Goal: Complete application form: Complete application form

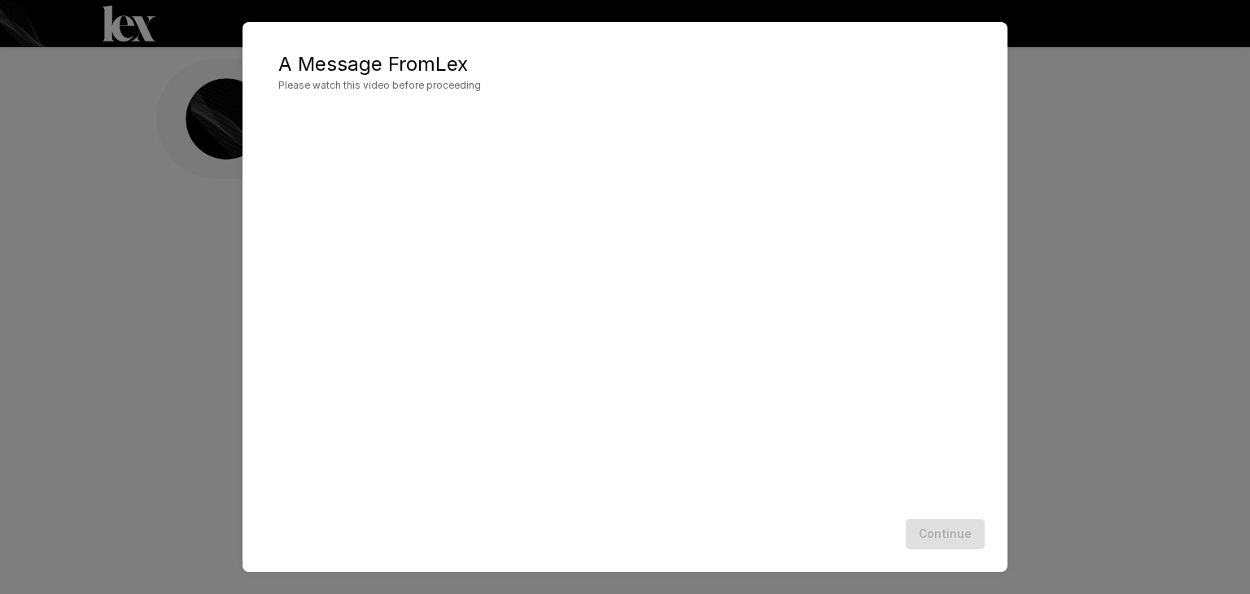
click at [1134, 209] on div "A Message From [PERSON_NAME] Please watch this video before proceeding Continue" at bounding box center [625, 297] width 1250 height 594
click at [1198, 214] on div "A Message From [PERSON_NAME] Please watch this video before proceeding Continue" at bounding box center [625, 297] width 1250 height 594
click at [1129, 193] on div "A Message From [PERSON_NAME] Please watch this video before proceeding Continue" at bounding box center [625, 297] width 1250 height 594
click at [946, 527] on button "Continue" at bounding box center [945, 534] width 79 height 30
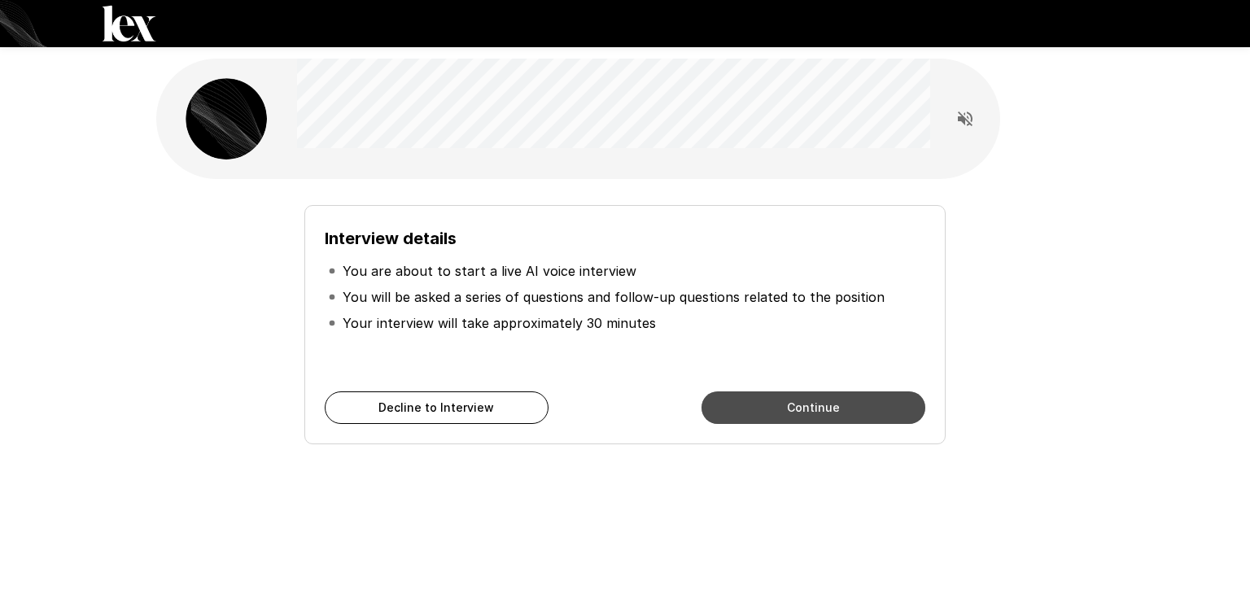
click at [841, 402] on button "Continue" at bounding box center [813, 407] width 224 height 33
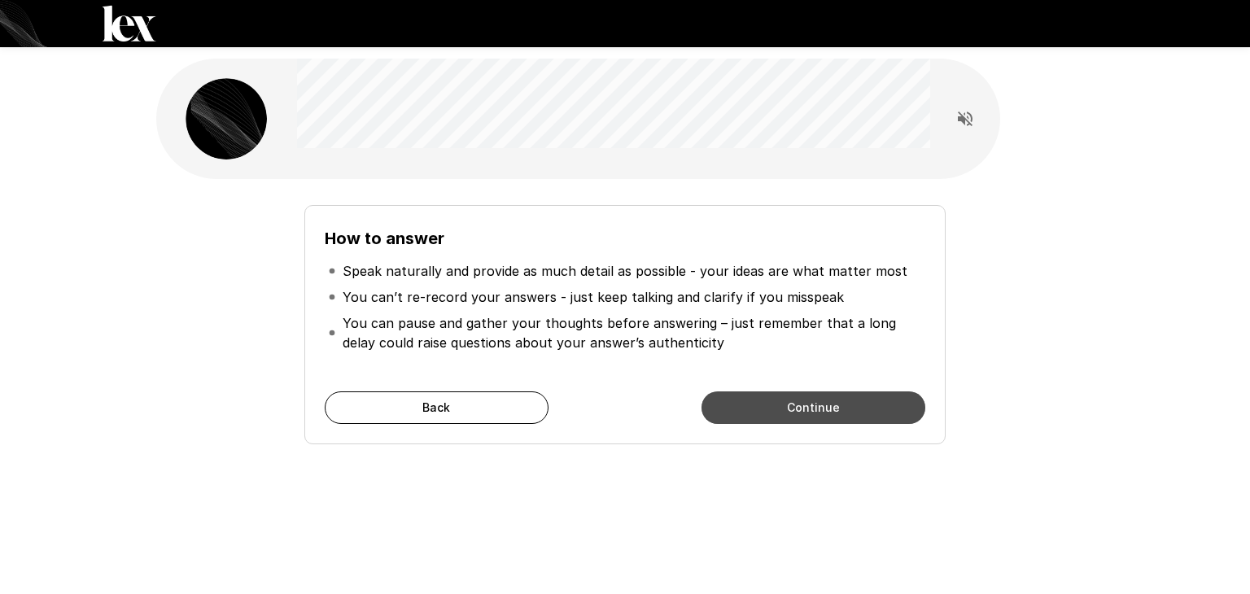
click at [841, 402] on button "Continue" at bounding box center [813, 407] width 224 height 33
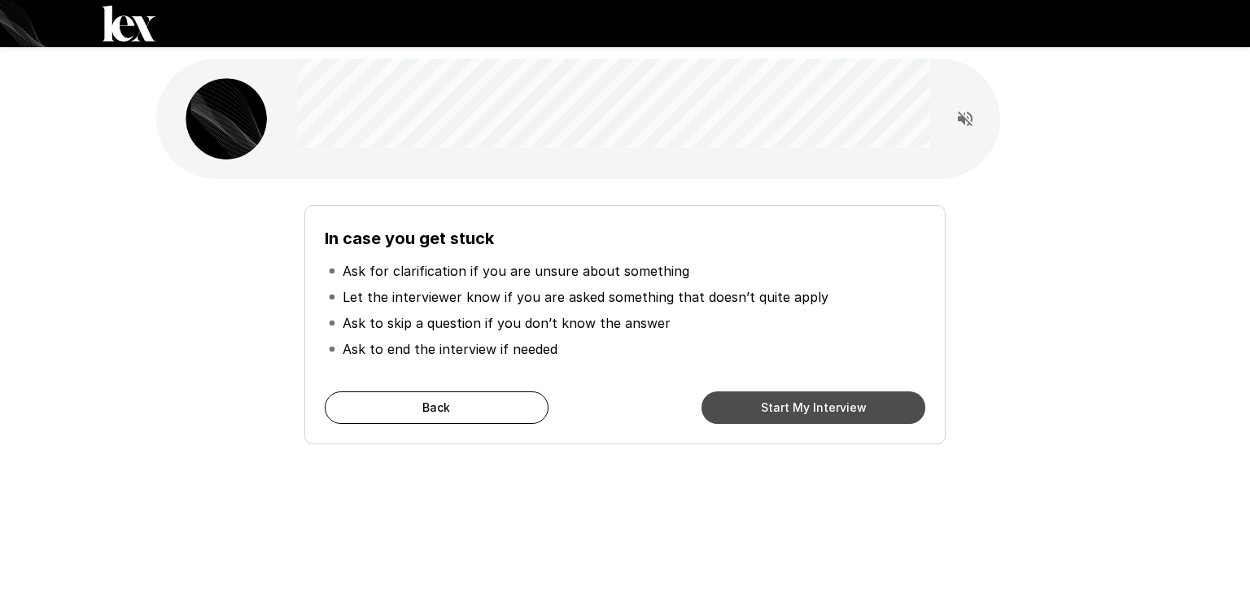
click at [841, 402] on button "Start My Interview" at bounding box center [813, 407] width 224 height 33
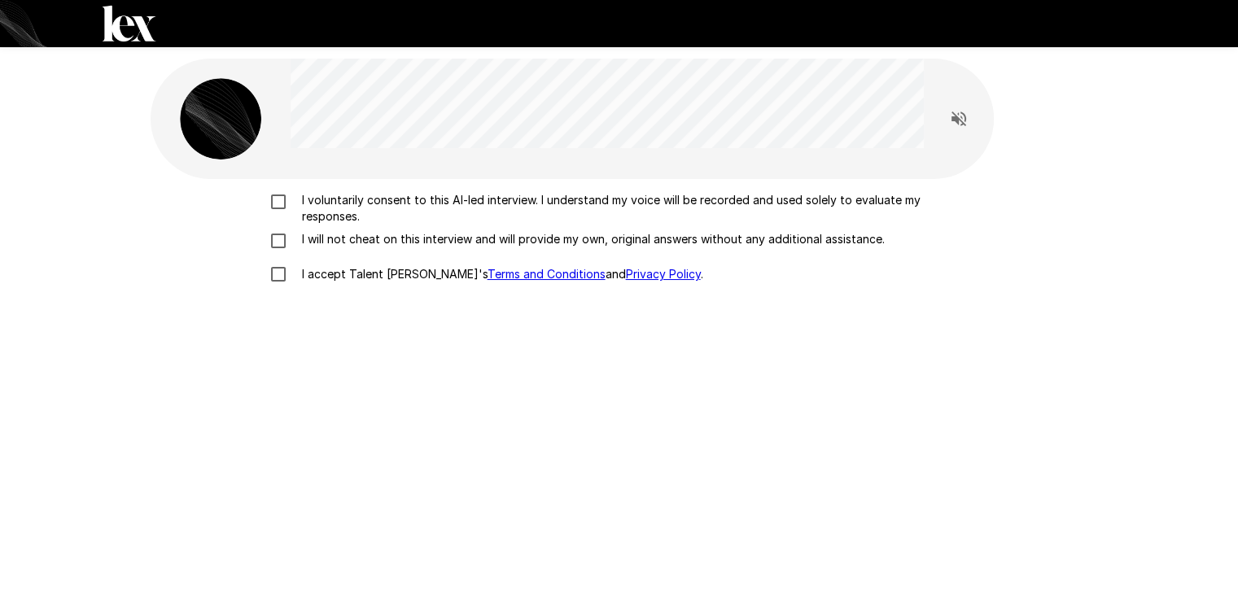
drag, startPoint x: 841, startPoint y: 402, endPoint x: 371, endPoint y: 312, distance: 478.2
click at [371, 312] on div "I voluntarily consent to this AI-led interview. I understand my voice will be r…" at bounding box center [619, 484] width 937 height 610
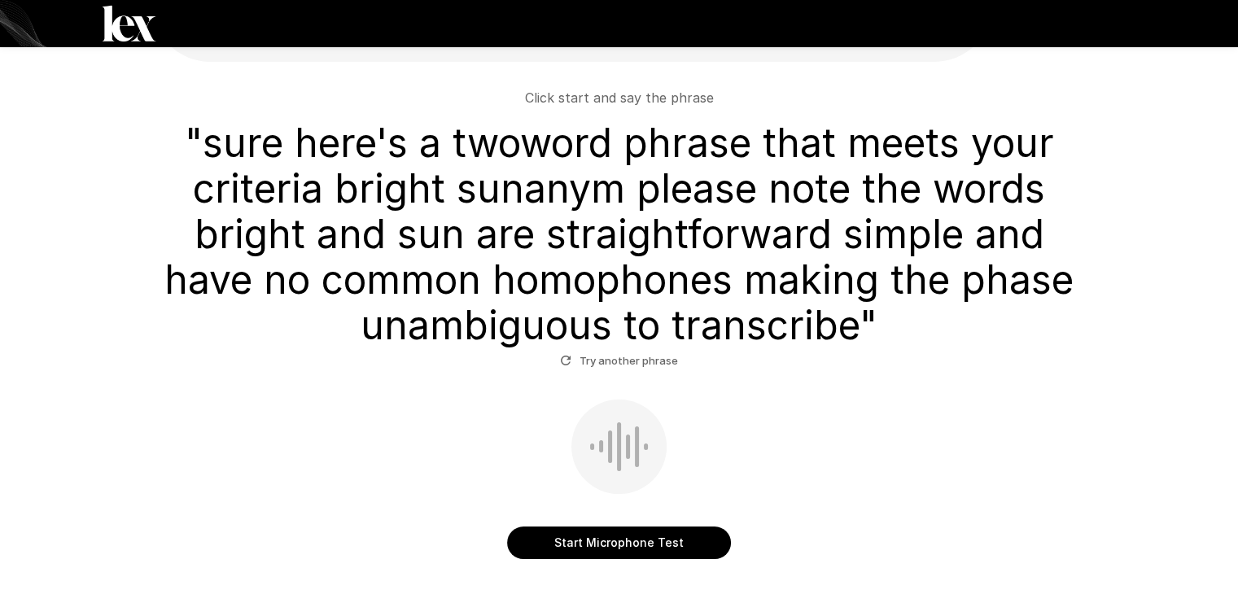
scroll to position [81, 0]
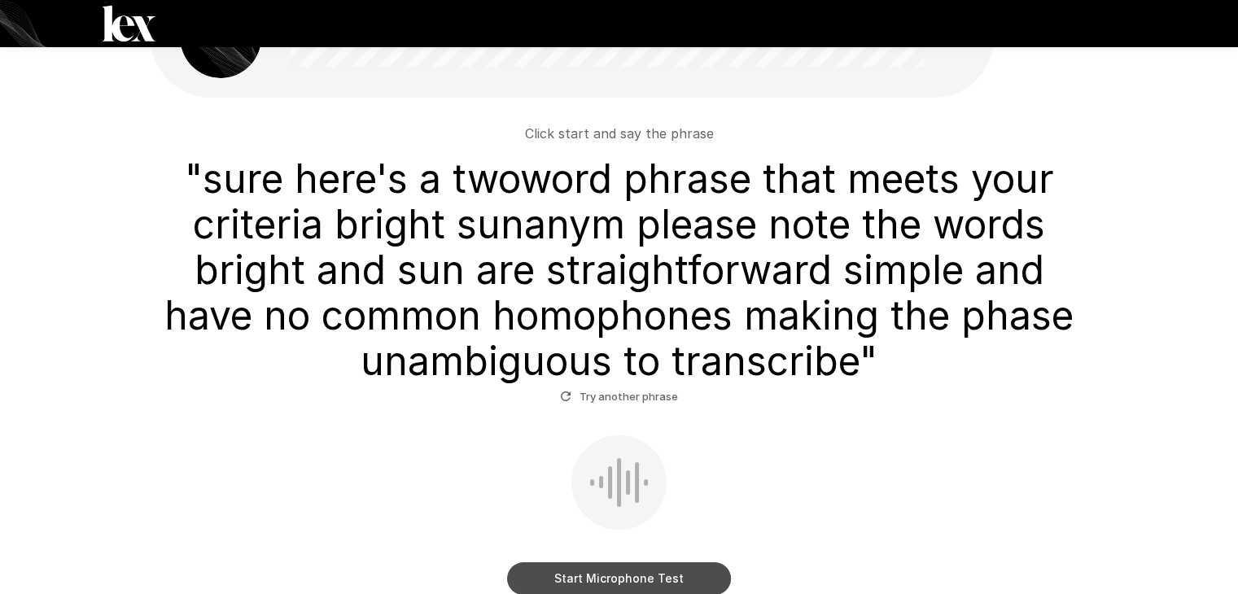
click at [629, 566] on button "Start Microphone Test" at bounding box center [619, 578] width 224 height 33
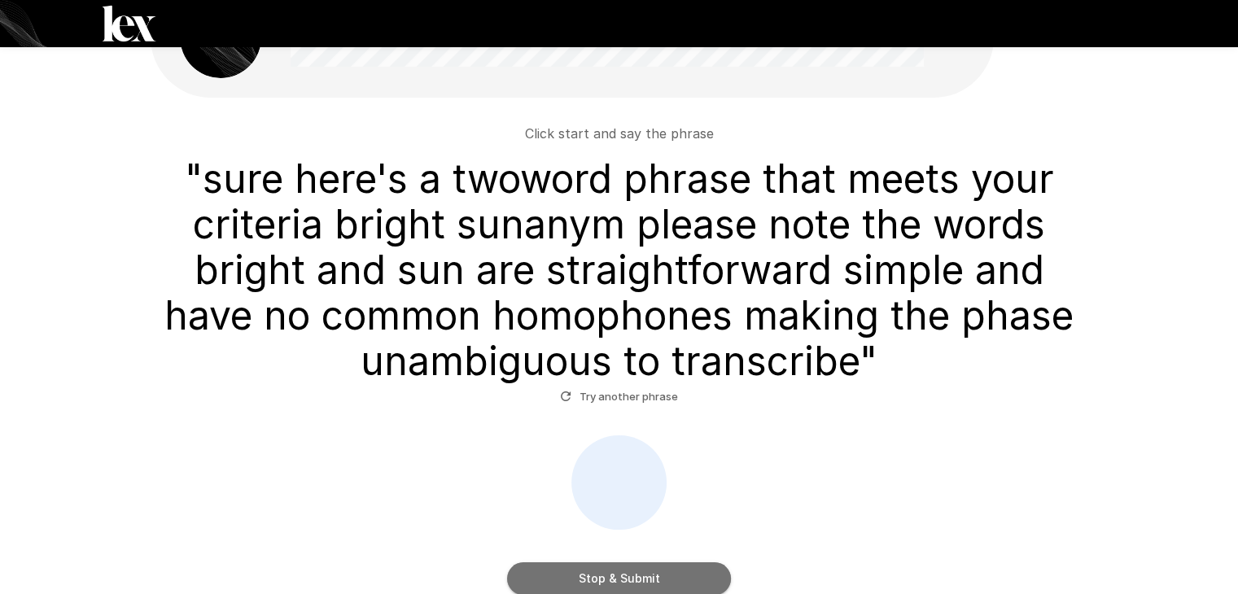
click at [632, 577] on button "Stop & Submit" at bounding box center [619, 578] width 224 height 33
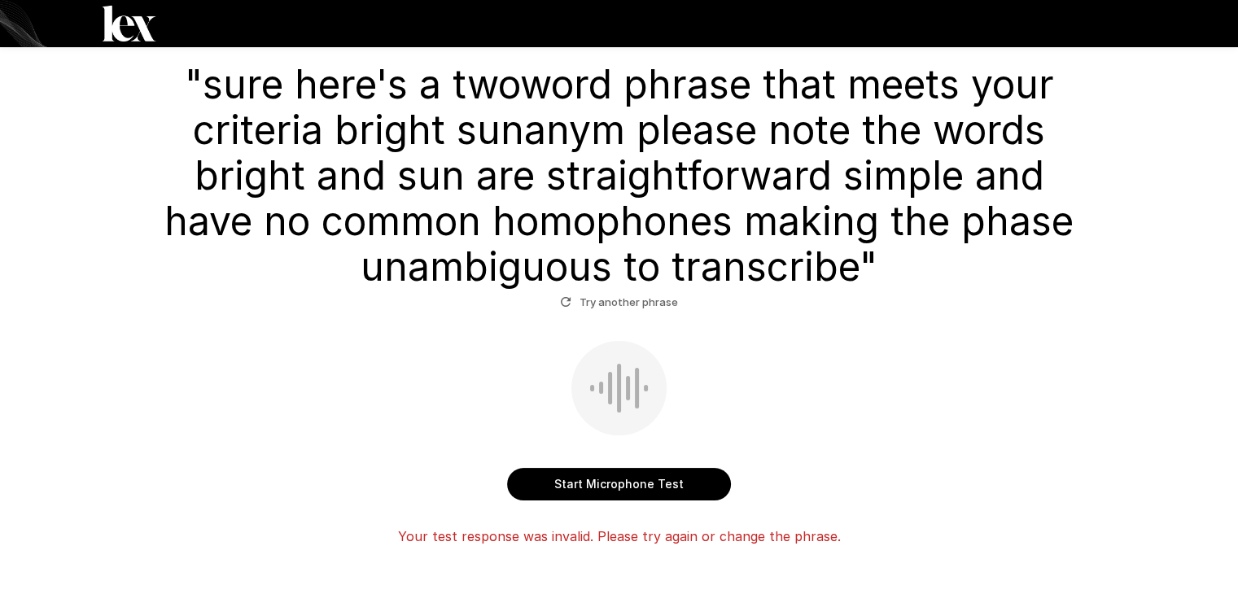
scroll to position [137, 0]
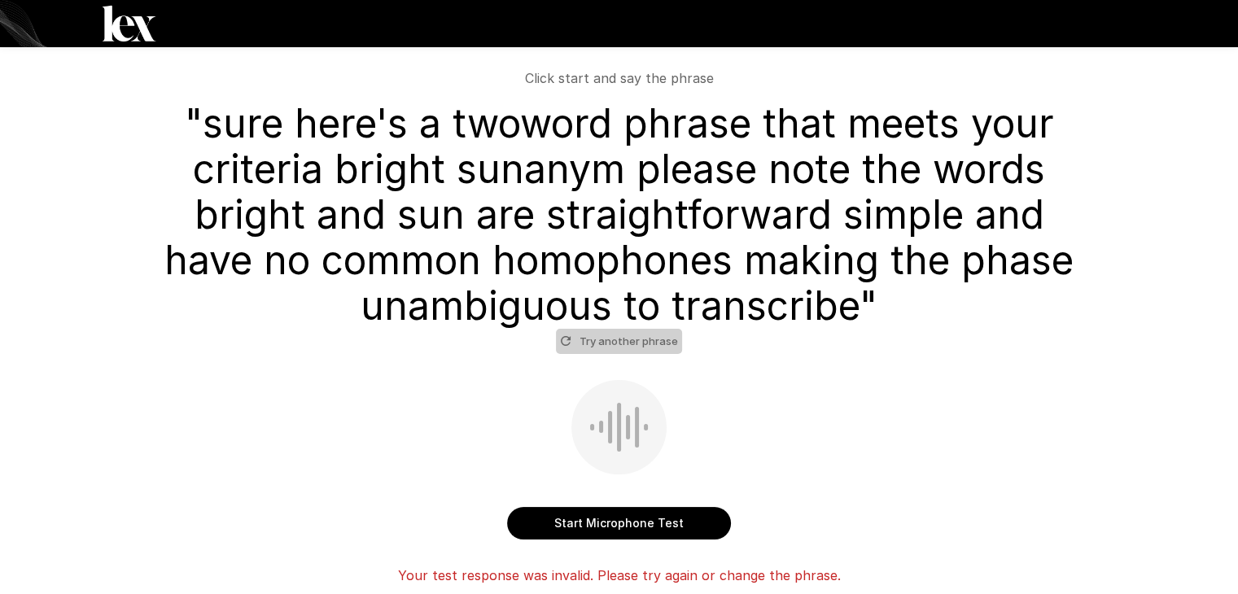
click at [638, 345] on button "Try another phrase" at bounding box center [619, 341] width 126 height 25
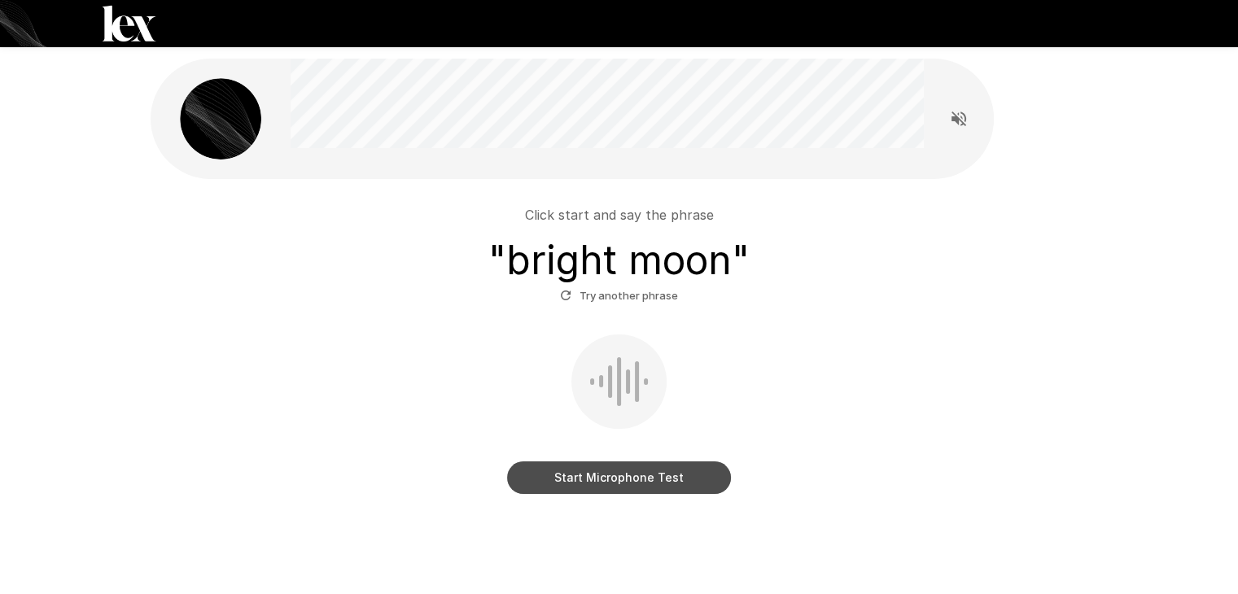
click at [592, 478] on button "Start Microphone Test" at bounding box center [619, 477] width 224 height 33
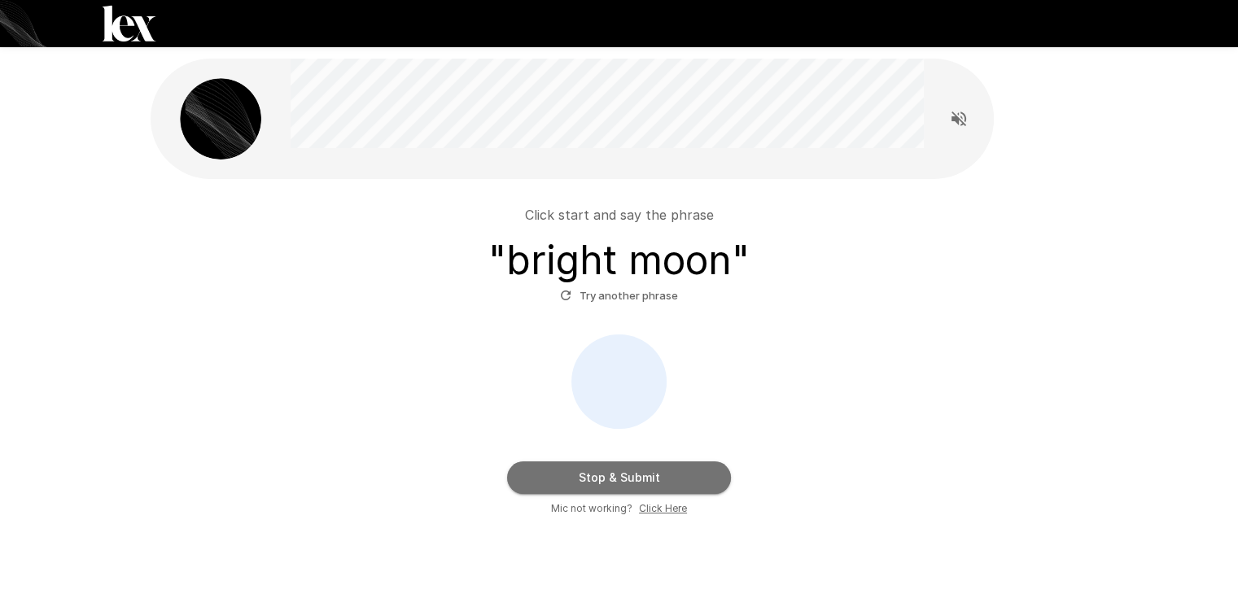
click at [592, 478] on button "Stop & Submit" at bounding box center [619, 477] width 224 height 33
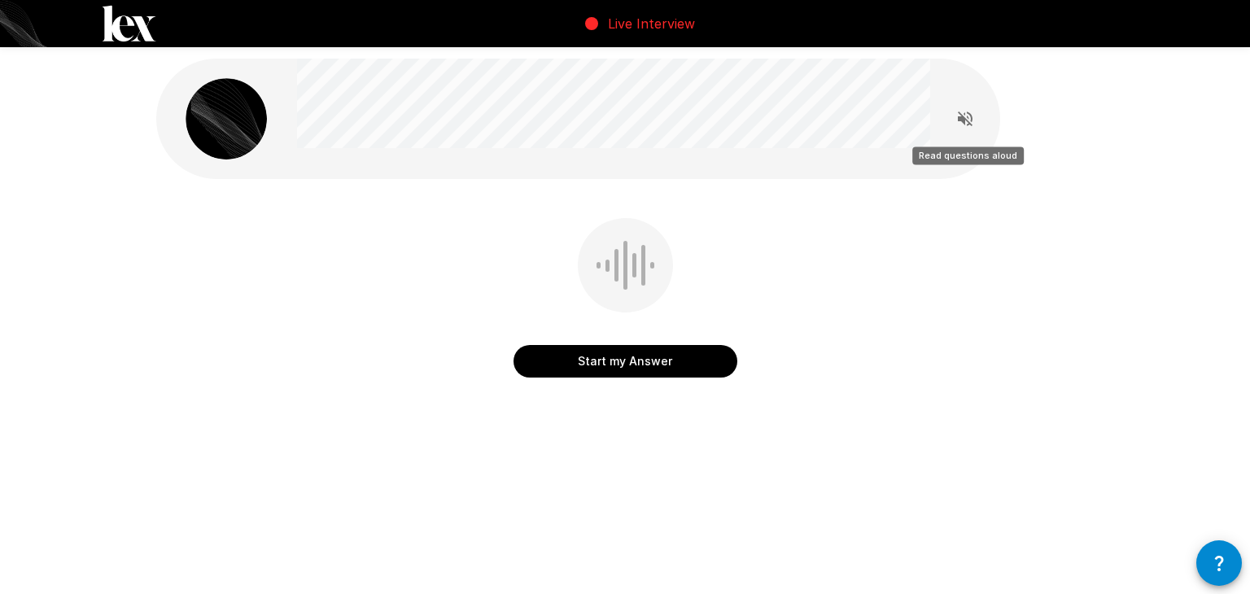
click at [958, 113] on icon "Read questions aloud" at bounding box center [965, 119] width 20 height 20
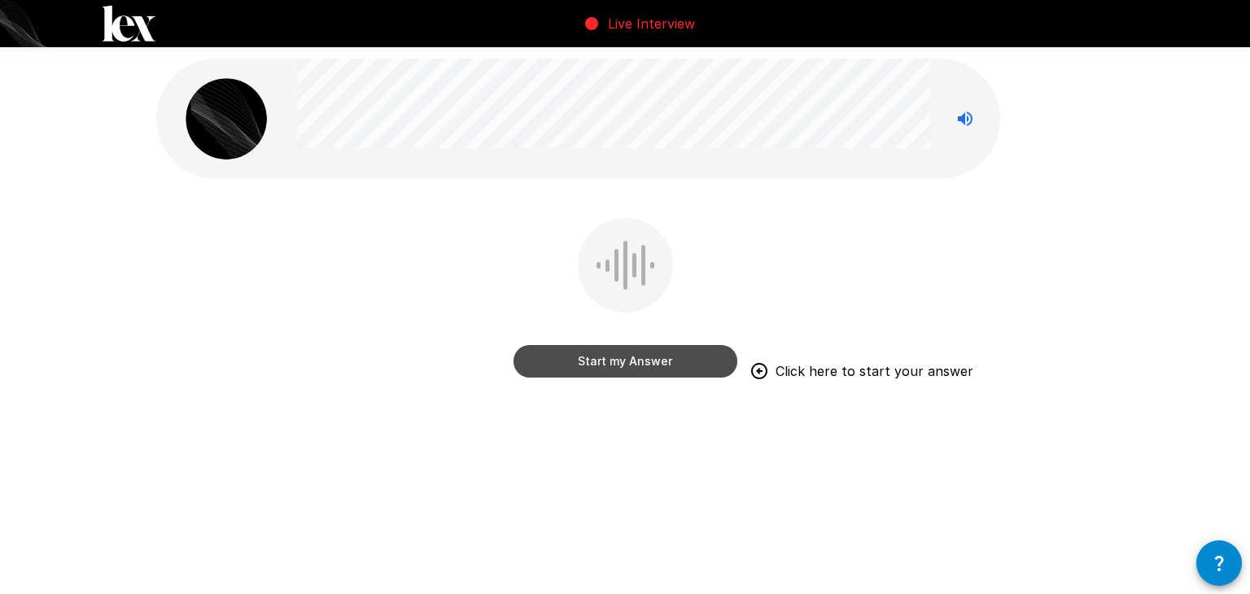
click at [645, 355] on button "Start my Answer" at bounding box center [625, 361] width 224 height 33
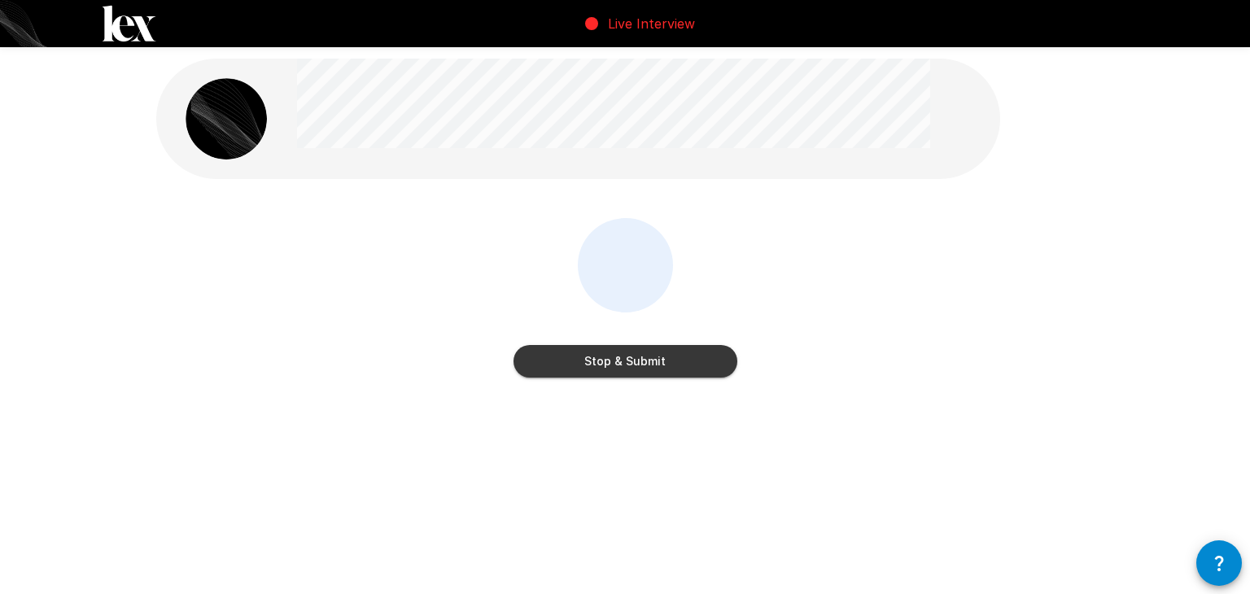
click at [645, 355] on button "Stop & Submit" at bounding box center [625, 361] width 224 height 33
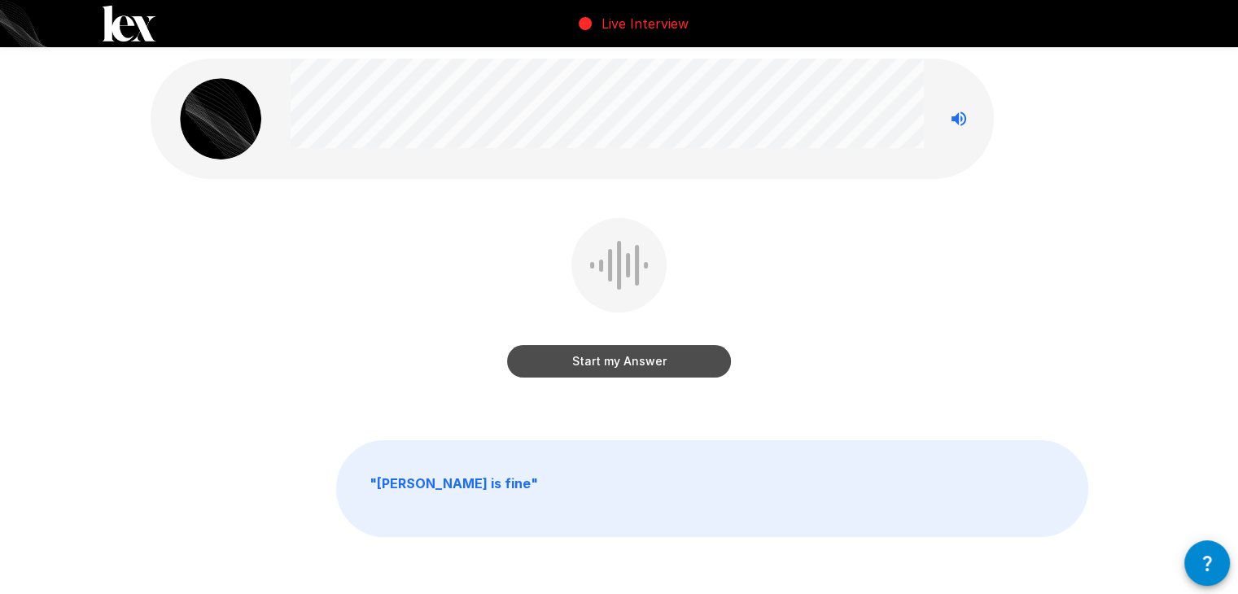
click at [644, 359] on button "Start my Answer" at bounding box center [619, 361] width 224 height 33
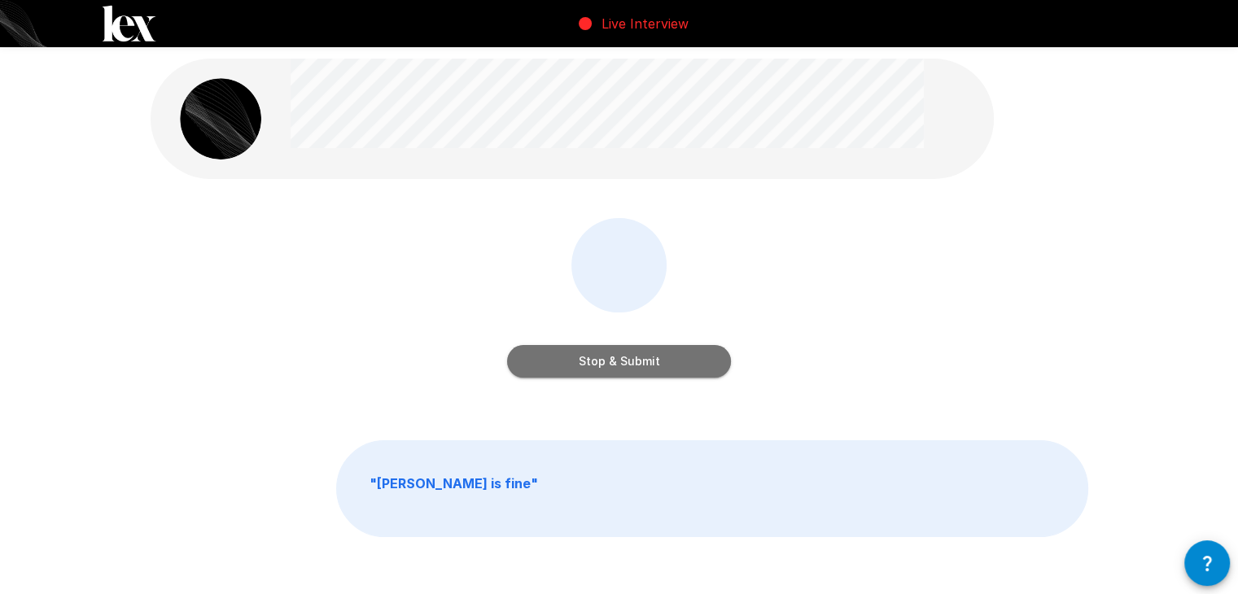
click at [644, 359] on button "Stop & Submit" at bounding box center [619, 361] width 224 height 33
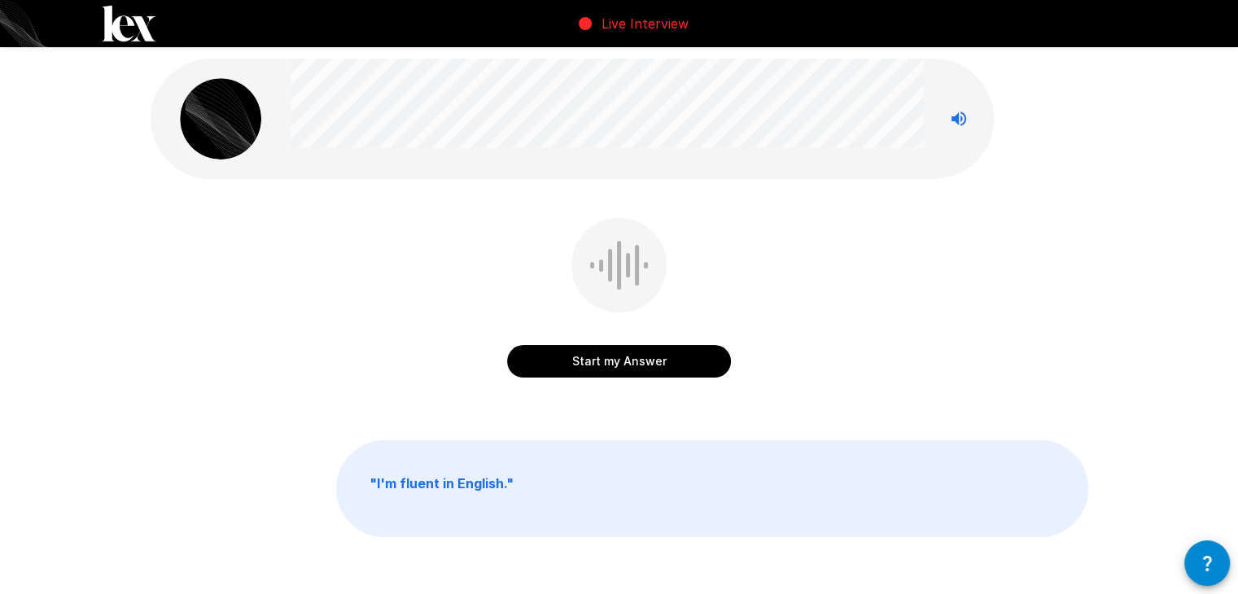
click at [1218, 560] on button "button" at bounding box center [1207, 563] width 46 height 46
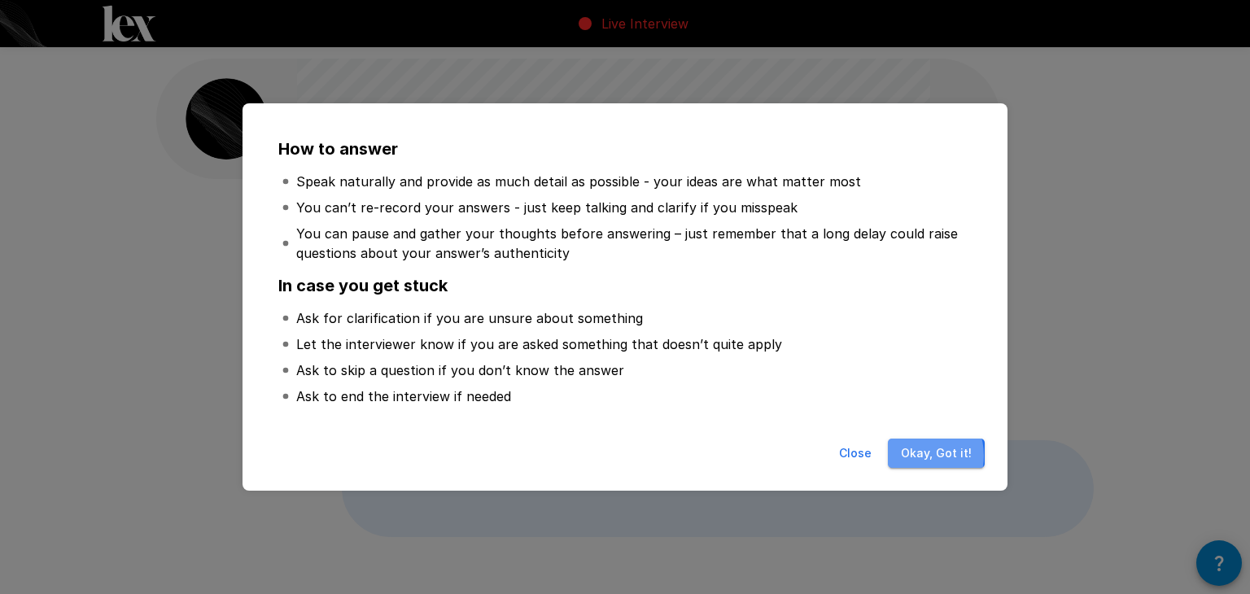
click at [919, 456] on button "Okay, Got it!" at bounding box center [936, 454] width 97 height 30
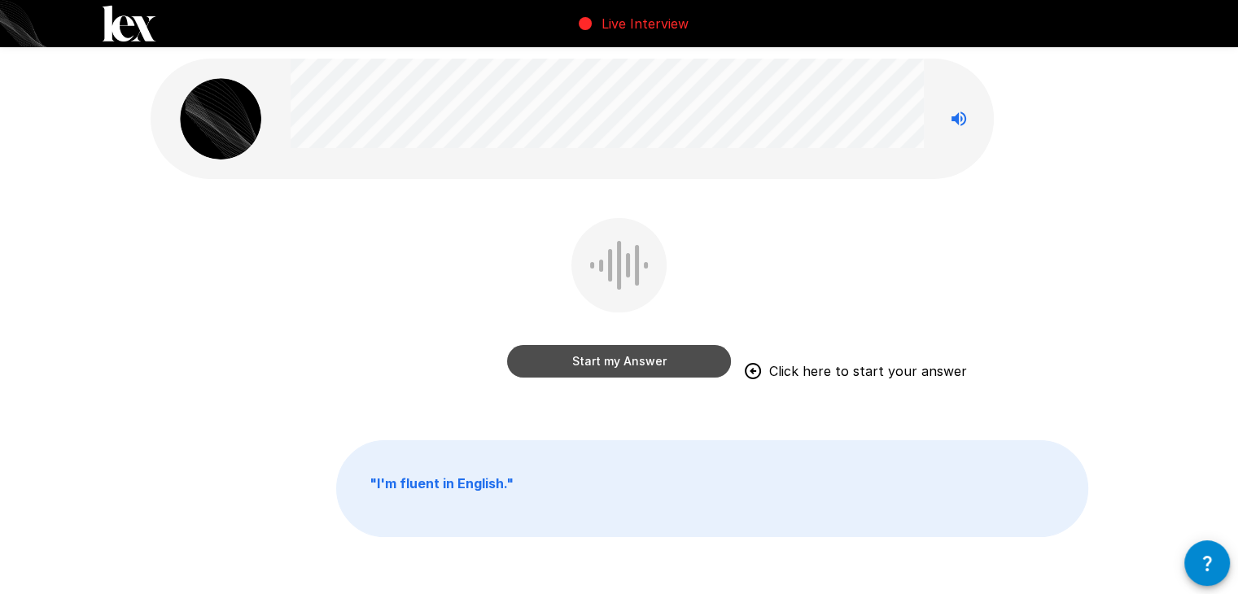
click at [618, 359] on button "Start my Answer" at bounding box center [619, 361] width 224 height 33
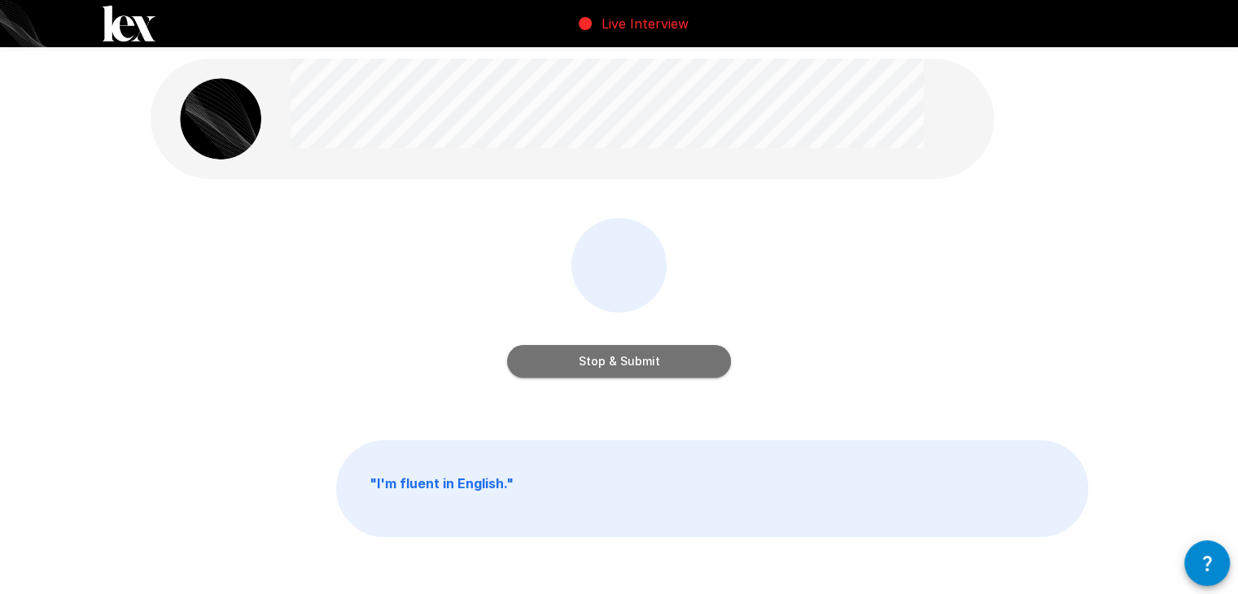
click at [618, 359] on button "Stop & Submit" at bounding box center [619, 361] width 224 height 33
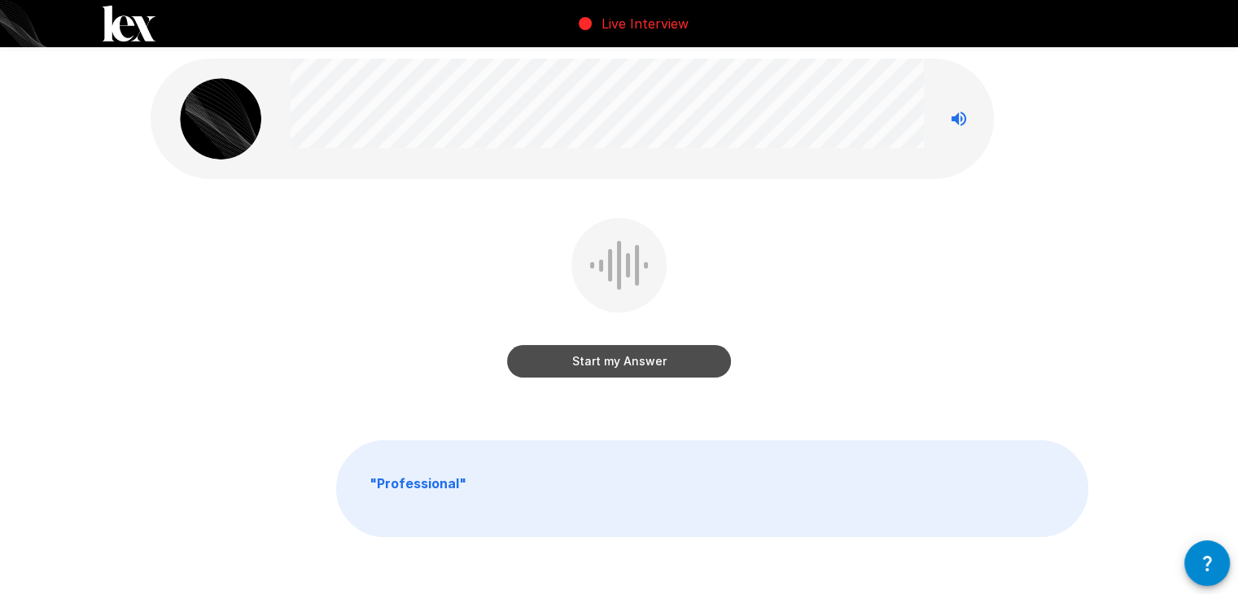
click at [618, 359] on button "Start my Answer" at bounding box center [619, 361] width 224 height 33
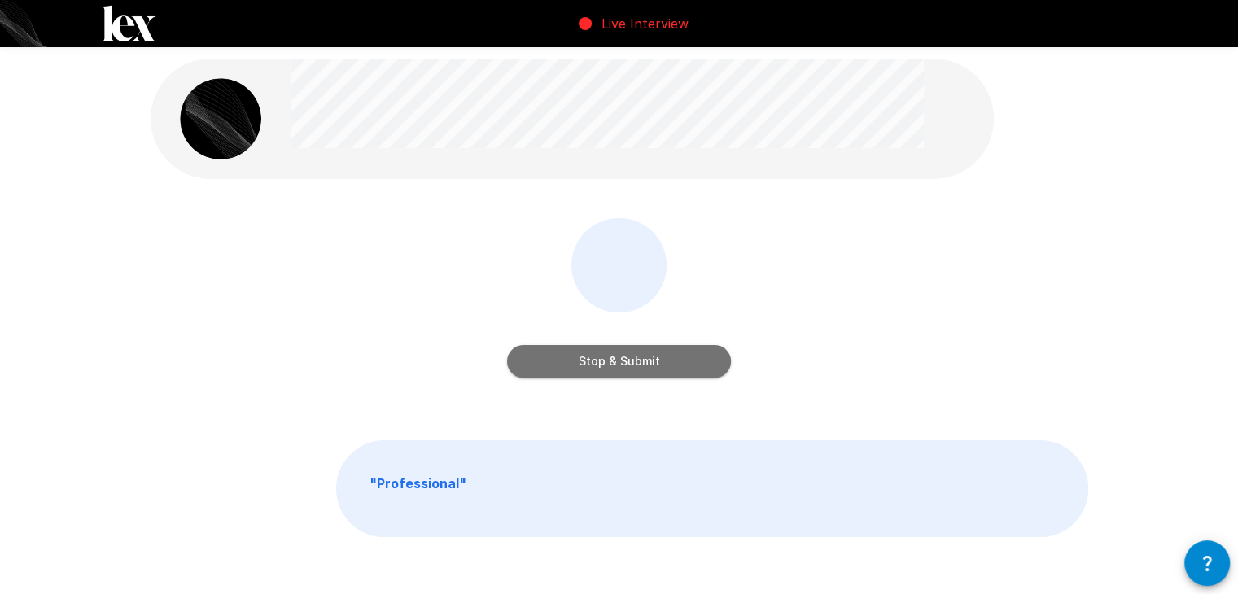
click at [618, 359] on button "Stop & Submit" at bounding box center [619, 361] width 224 height 33
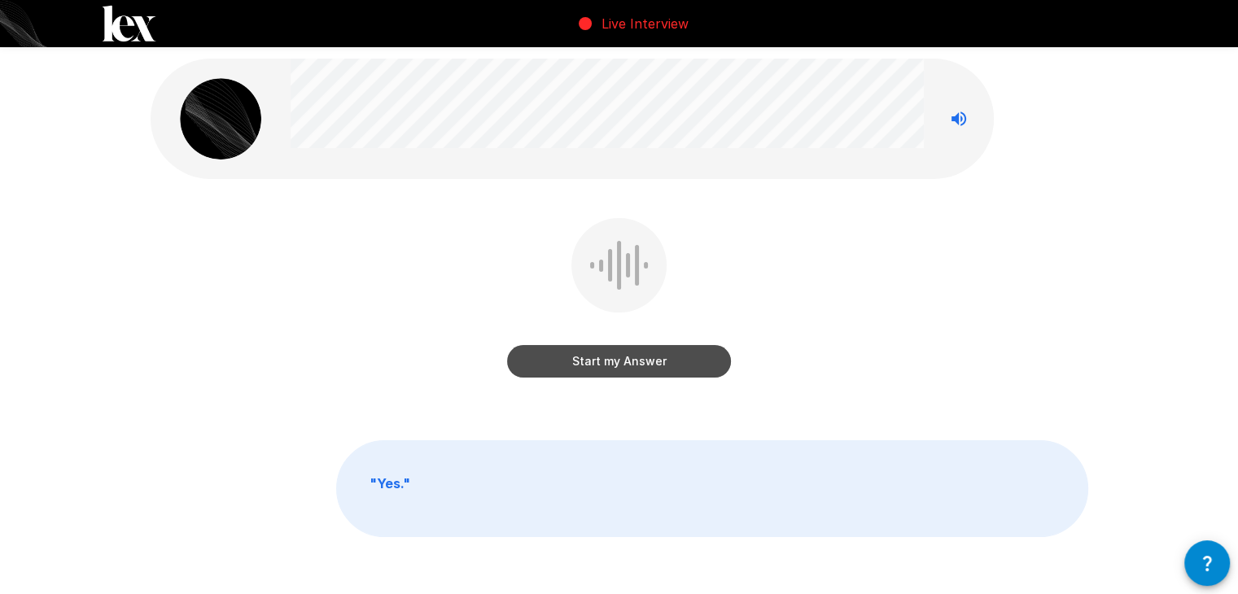
click at [618, 359] on button "Start my Answer" at bounding box center [619, 361] width 224 height 33
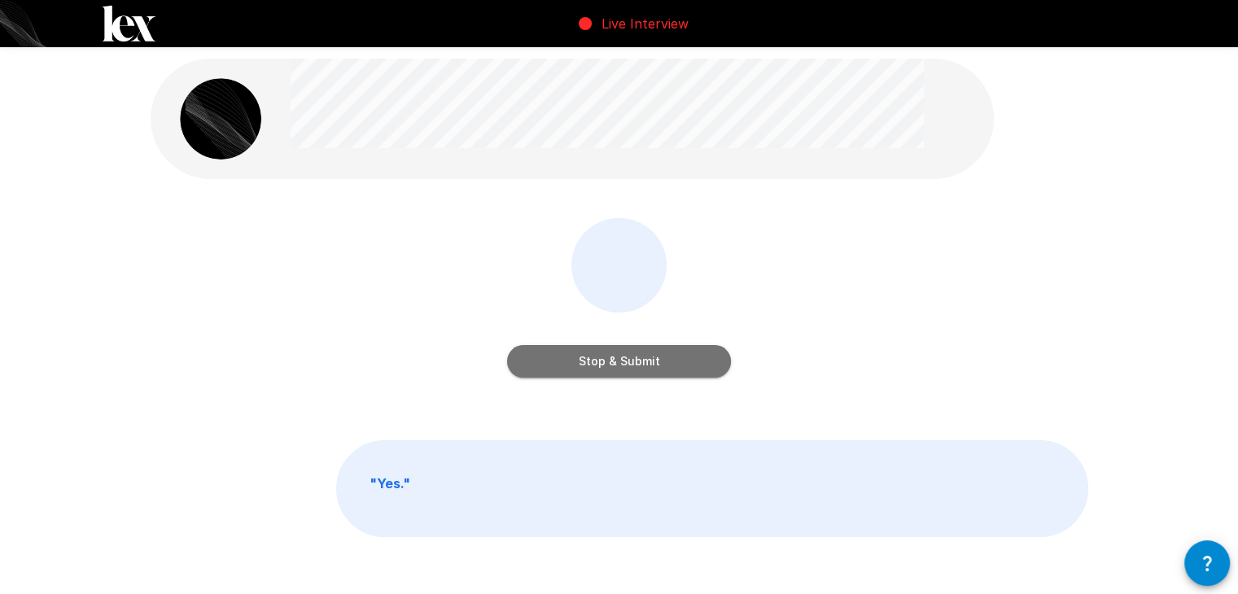
click at [618, 359] on button "Stop & Submit" at bounding box center [619, 361] width 224 height 33
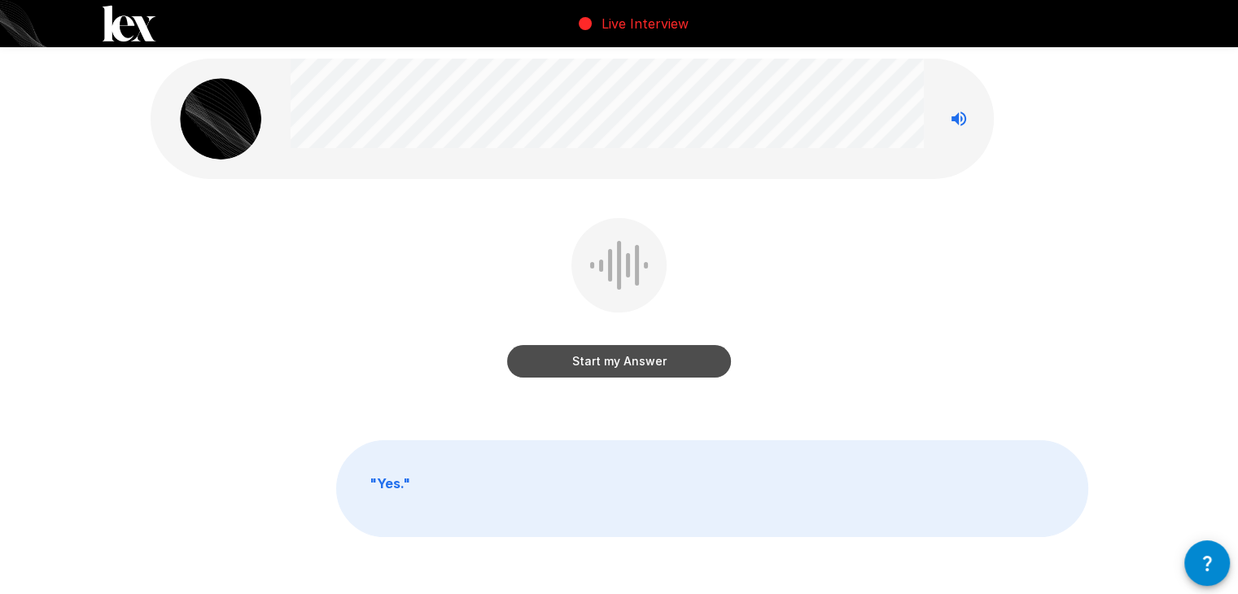
click at [618, 359] on button "Start my Answer" at bounding box center [619, 361] width 224 height 33
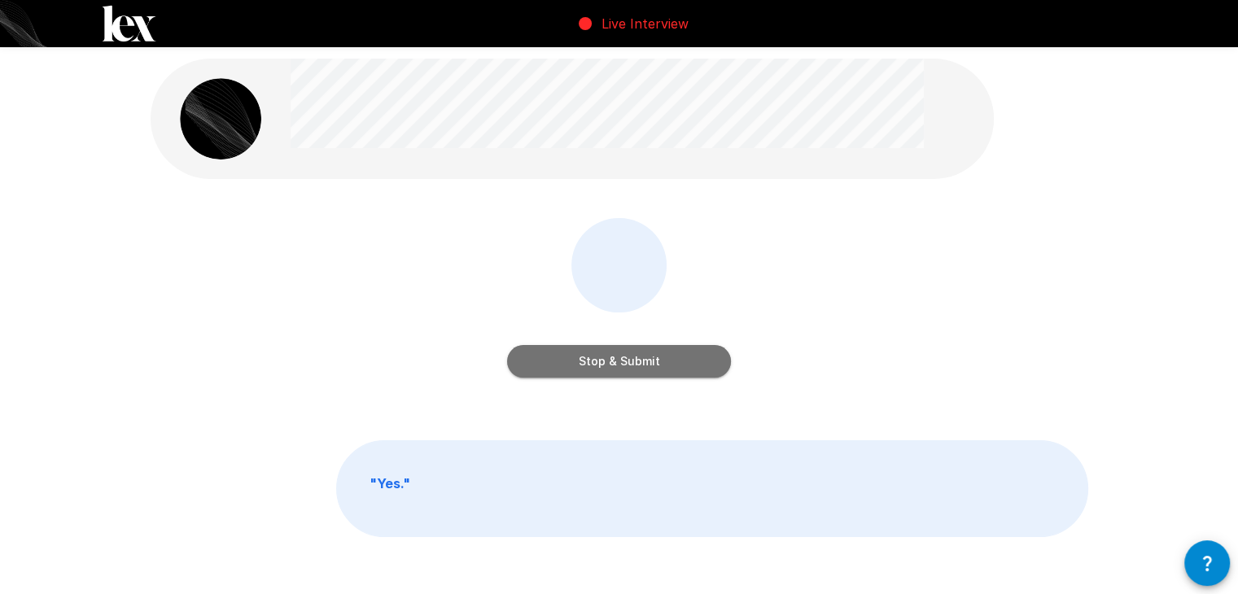
click at [618, 359] on button "Stop & Submit" at bounding box center [619, 361] width 224 height 33
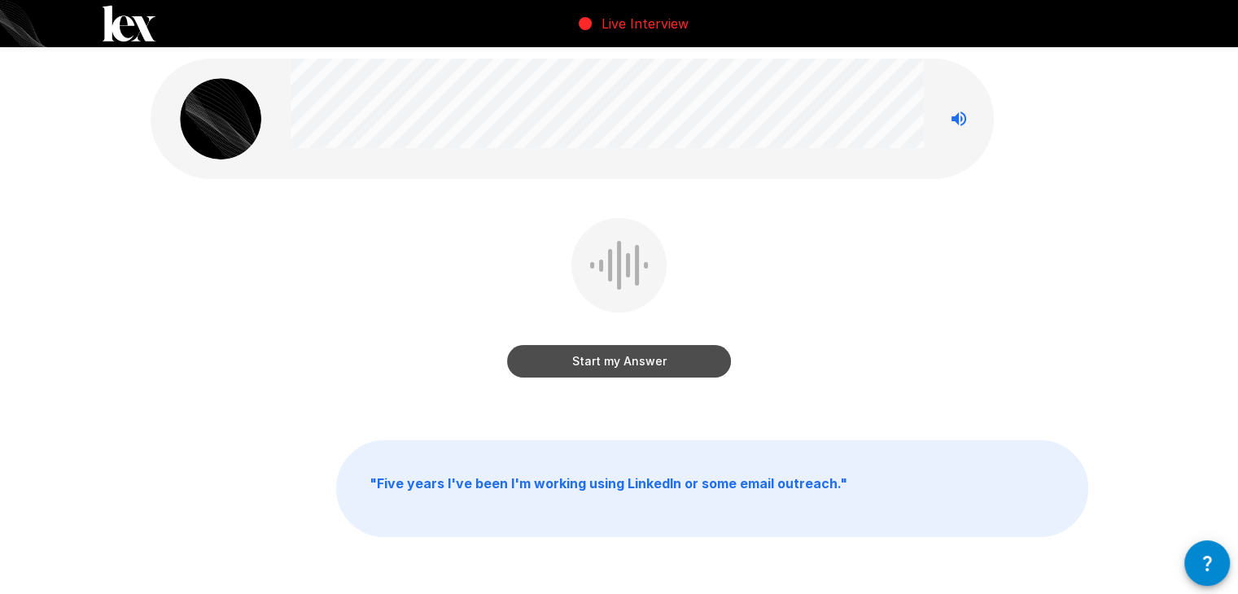
click at [618, 359] on button "Start my Answer" at bounding box center [619, 361] width 224 height 33
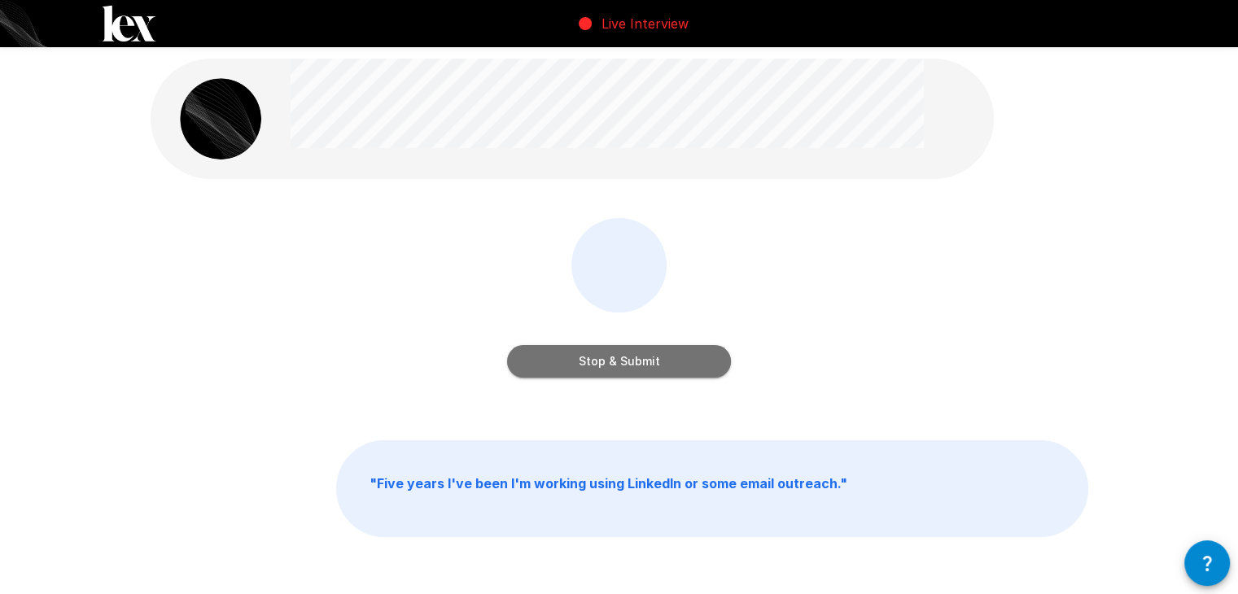
click at [618, 359] on button "Stop & Submit" at bounding box center [619, 361] width 224 height 33
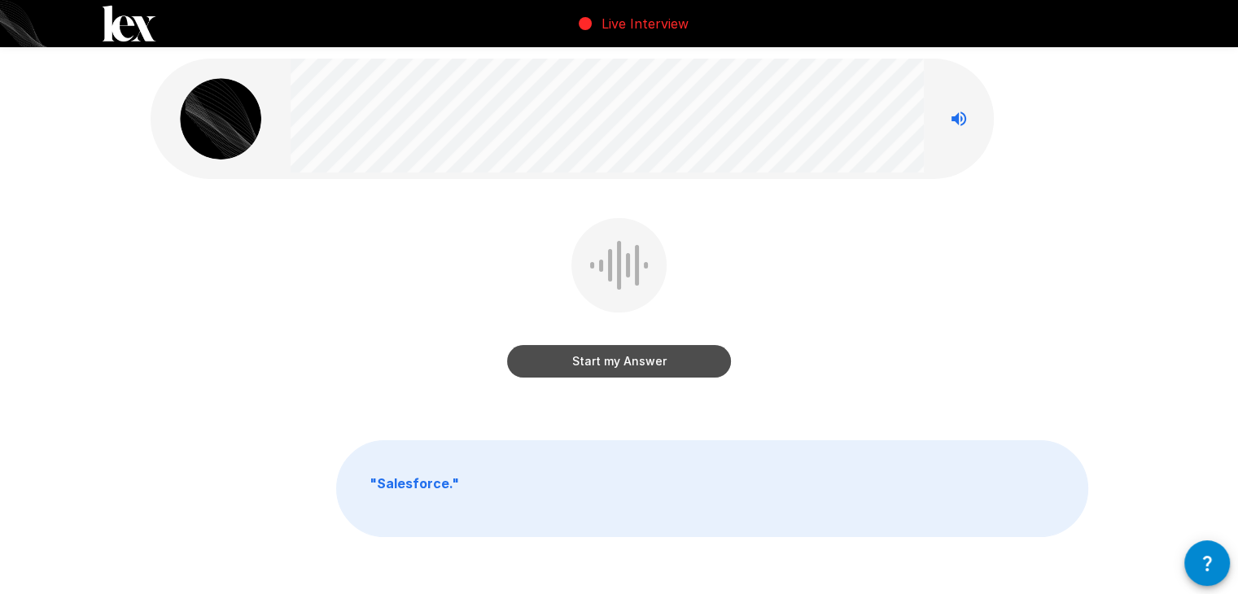
click at [618, 359] on button "Start my Answer" at bounding box center [619, 361] width 224 height 33
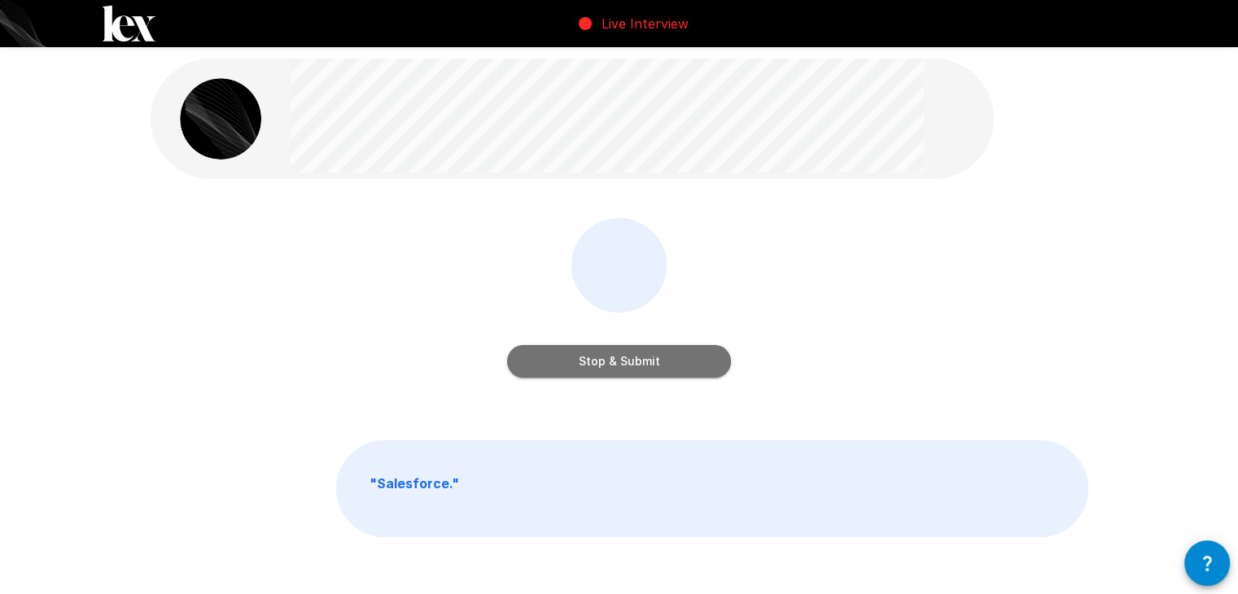
click at [618, 359] on button "Stop & Submit" at bounding box center [619, 361] width 224 height 33
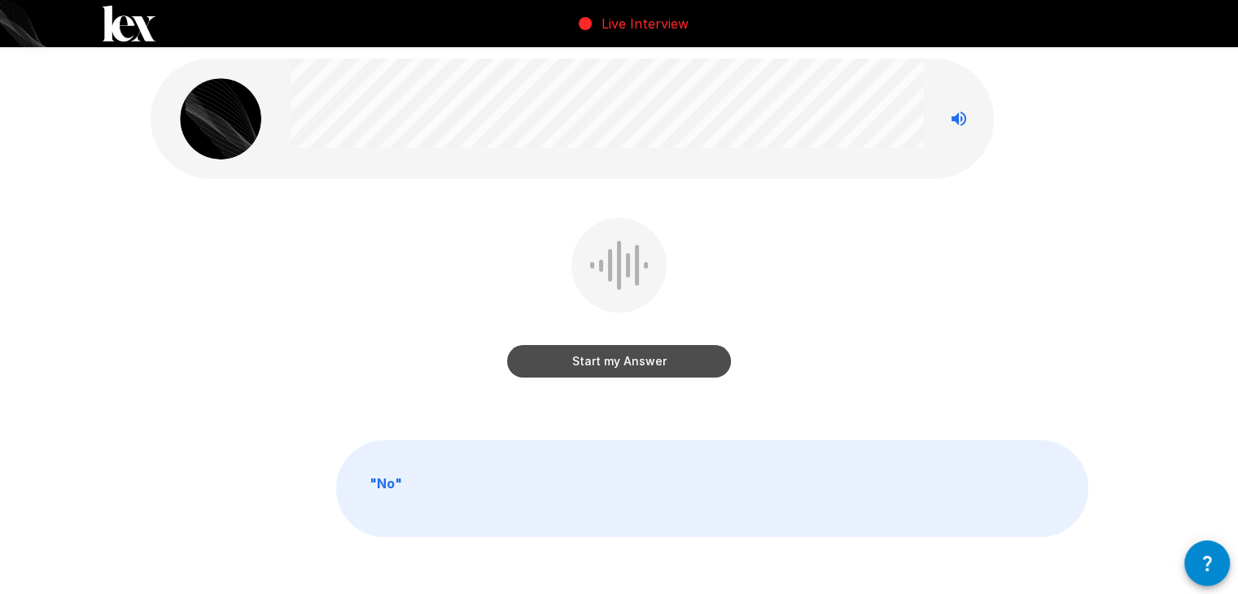
click at [618, 359] on button "Start my Answer" at bounding box center [619, 361] width 224 height 33
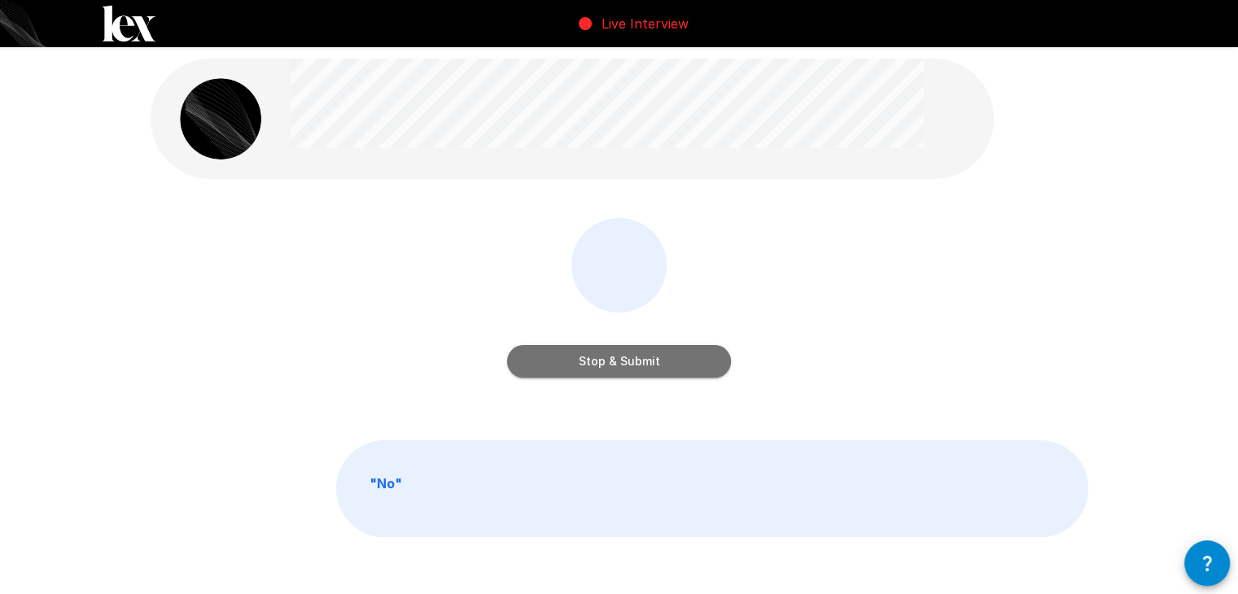
click at [618, 359] on button "Stop & Submit" at bounding box center [619, 361] width 224 height 33
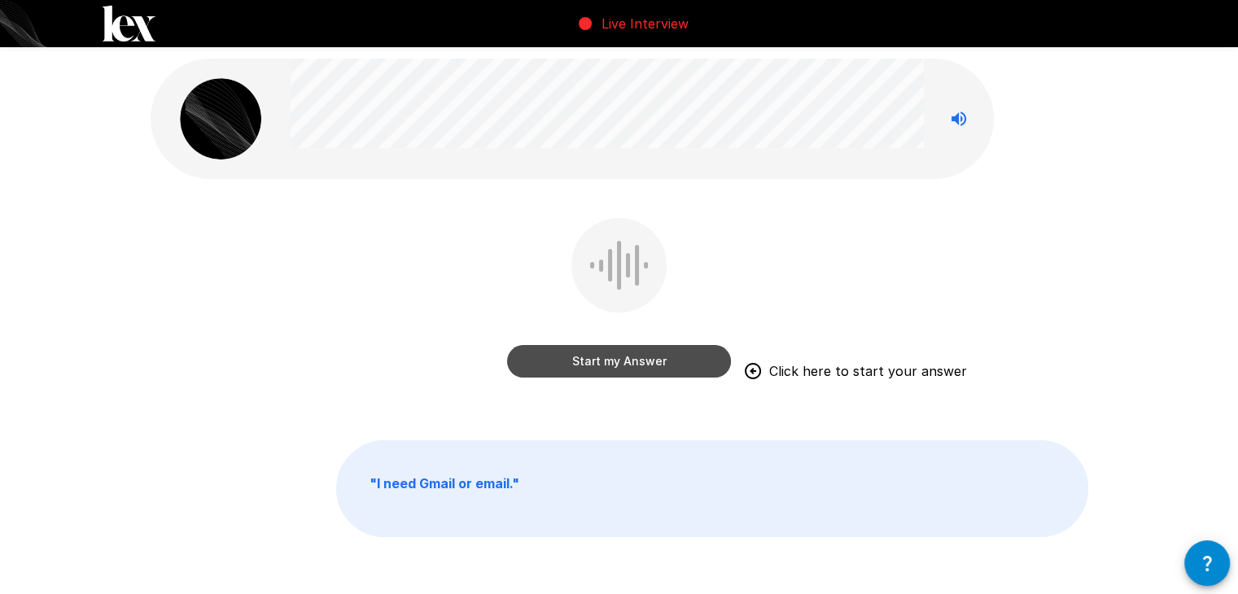
click at [618, 359] on button "Start my Answer" at bounding box center [619, 361] width 224 height 33
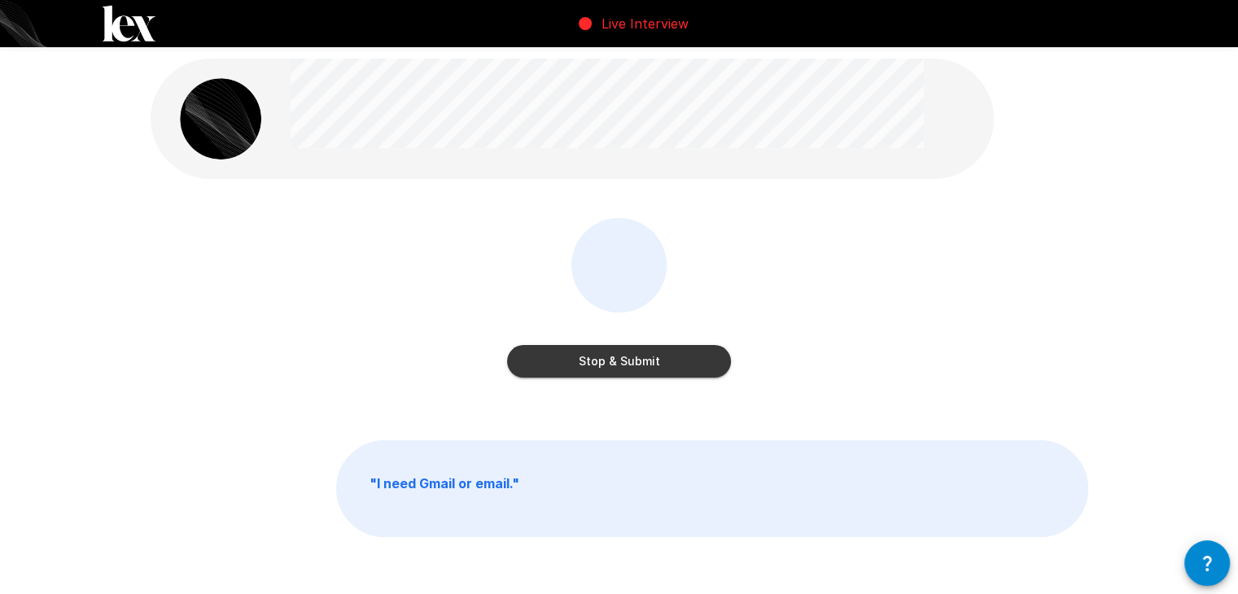
click at [618, 359] on button "Stop & Submit" at bounding box center [619, 361] width 224 height 33
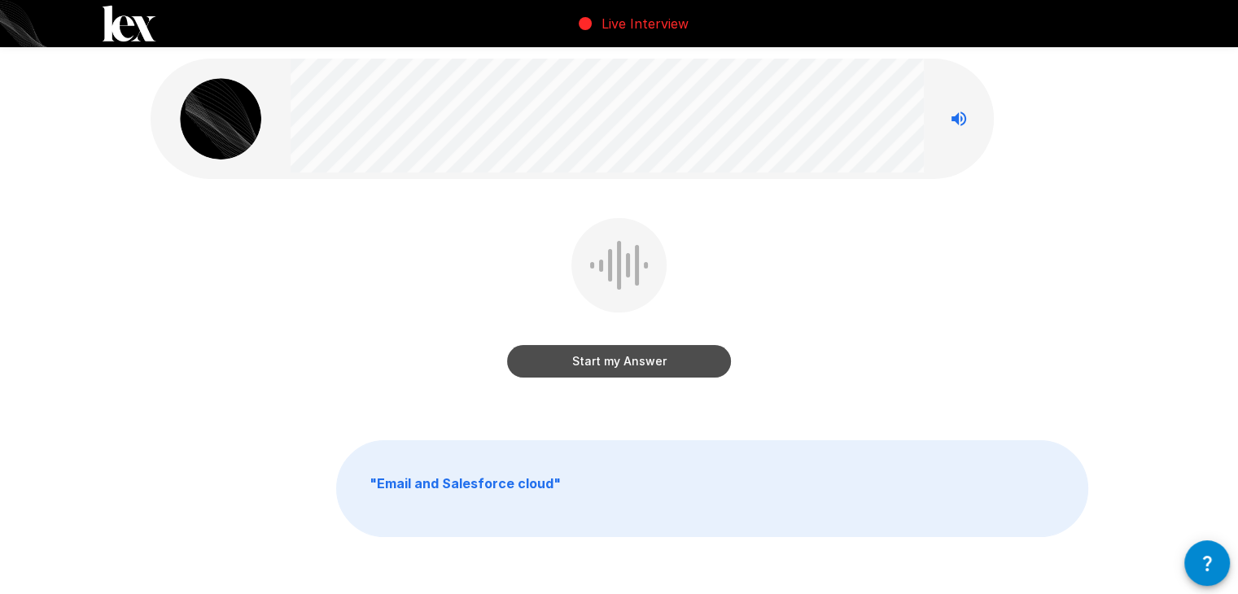
click at [618, 359] on button "Start my Answer" at bounding box center [619, 361] width 224 height 33
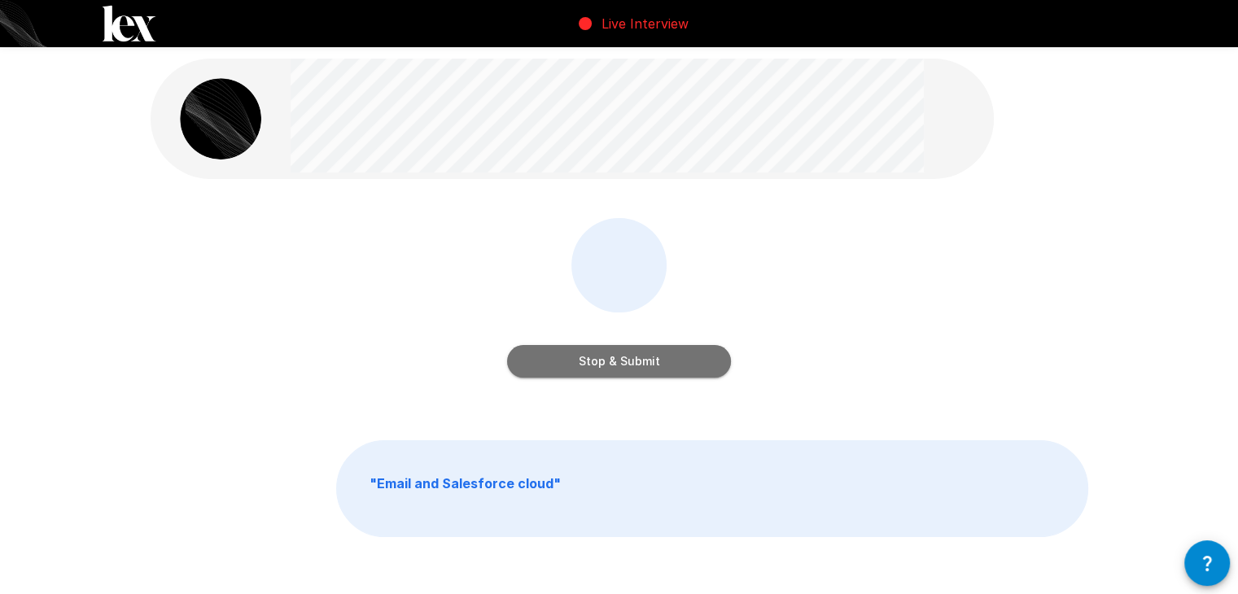
click at [618, 359] on button "Stop & Submit" at bounding box center [619, 361] width 224 height 33
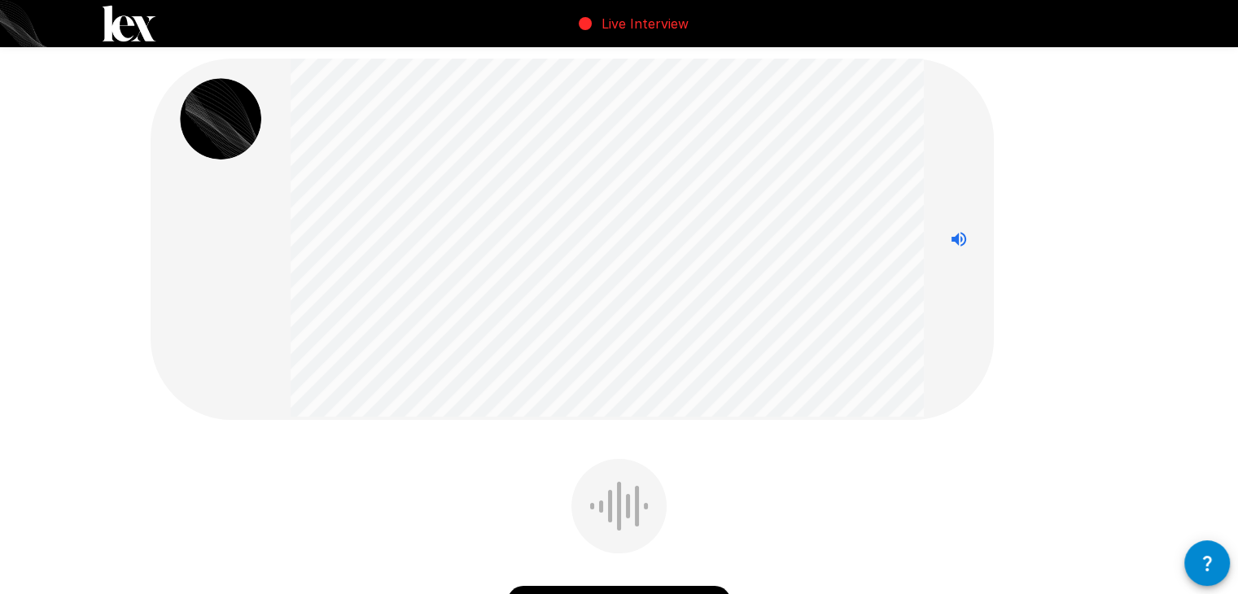
scroll to position [155, 0]
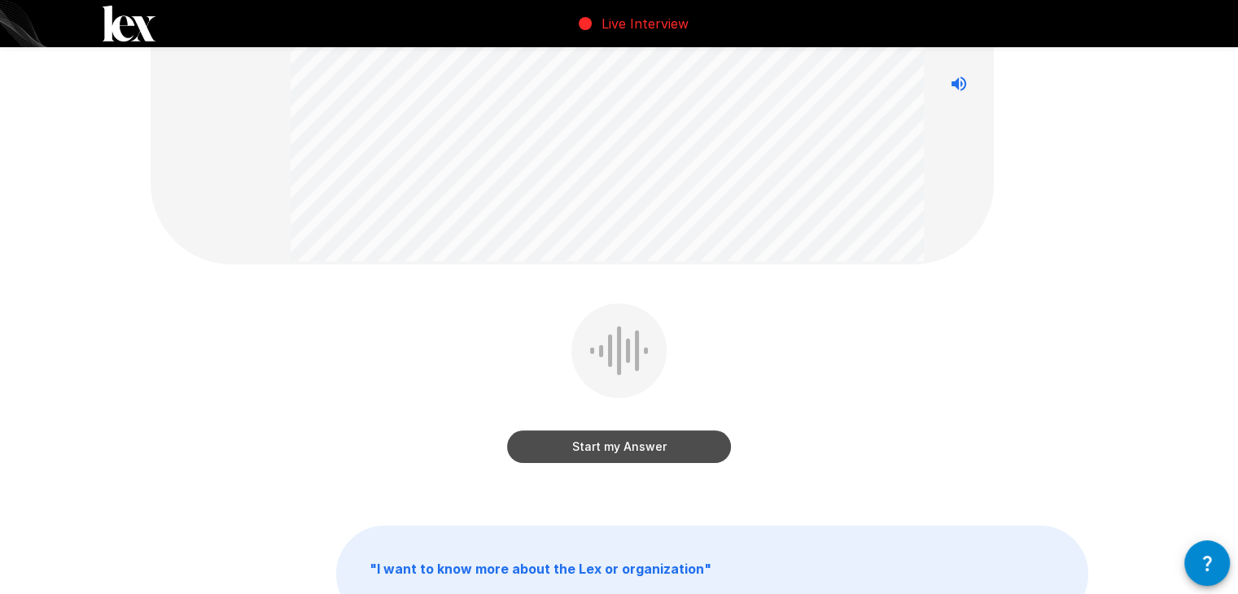
click at [609, 455] on button "Start my Answer" at bounding box center [619, 446] width 224 height 33
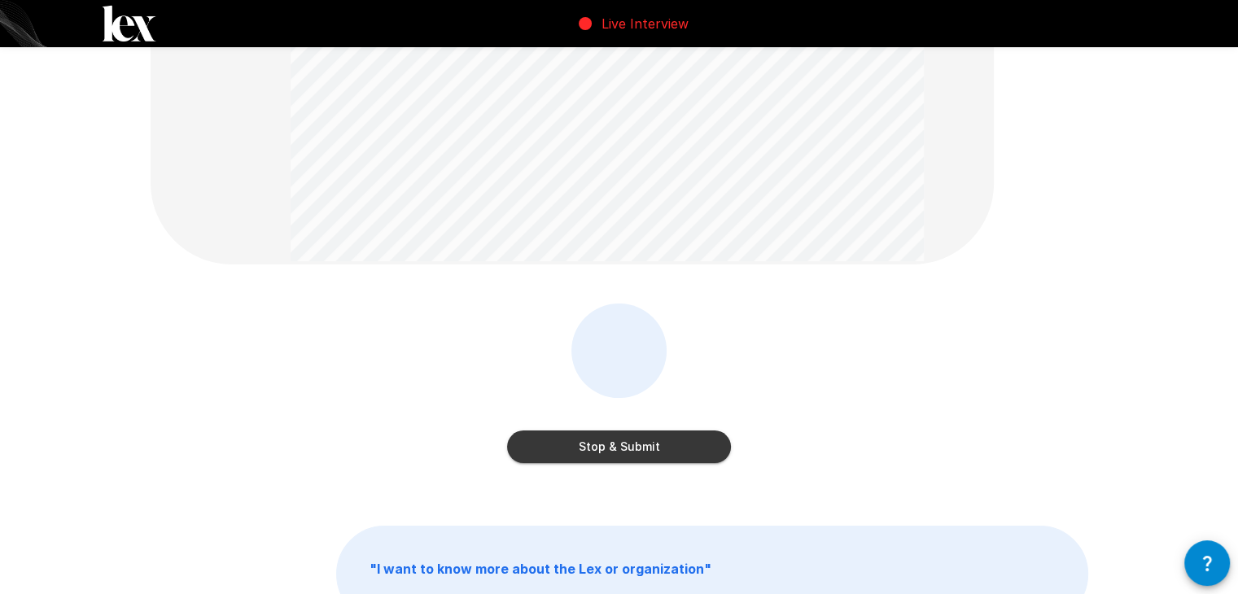
click at [609, 455] on button "Stop & Submit" at bounding box center [619, 446] width 224 height 33
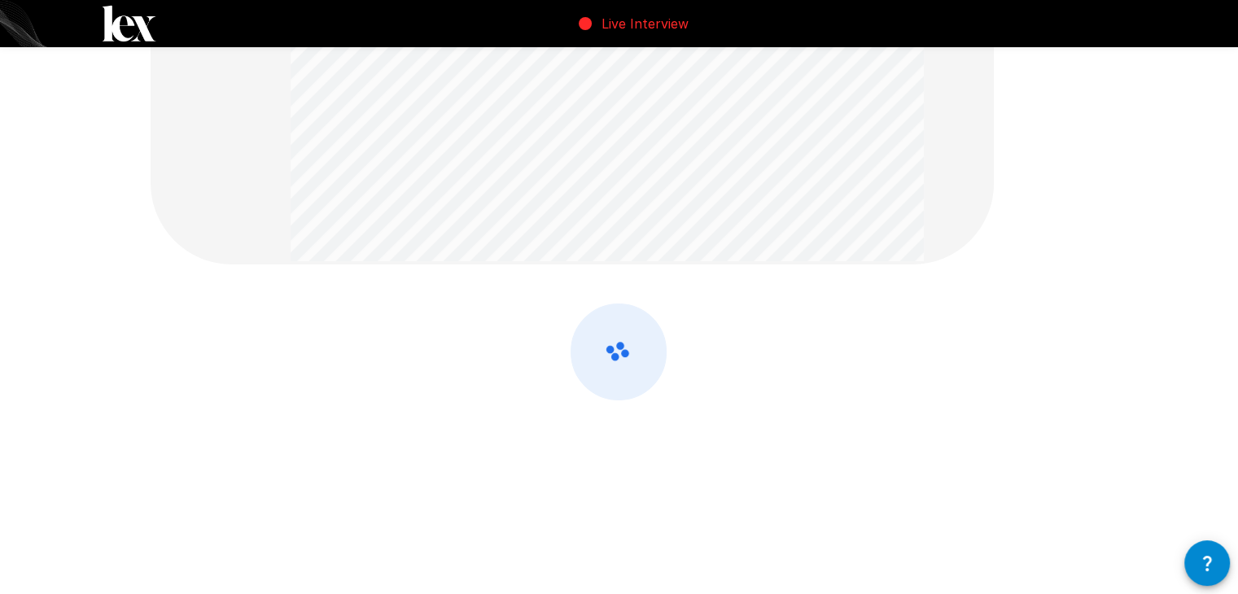
scroll to position [73, 0]
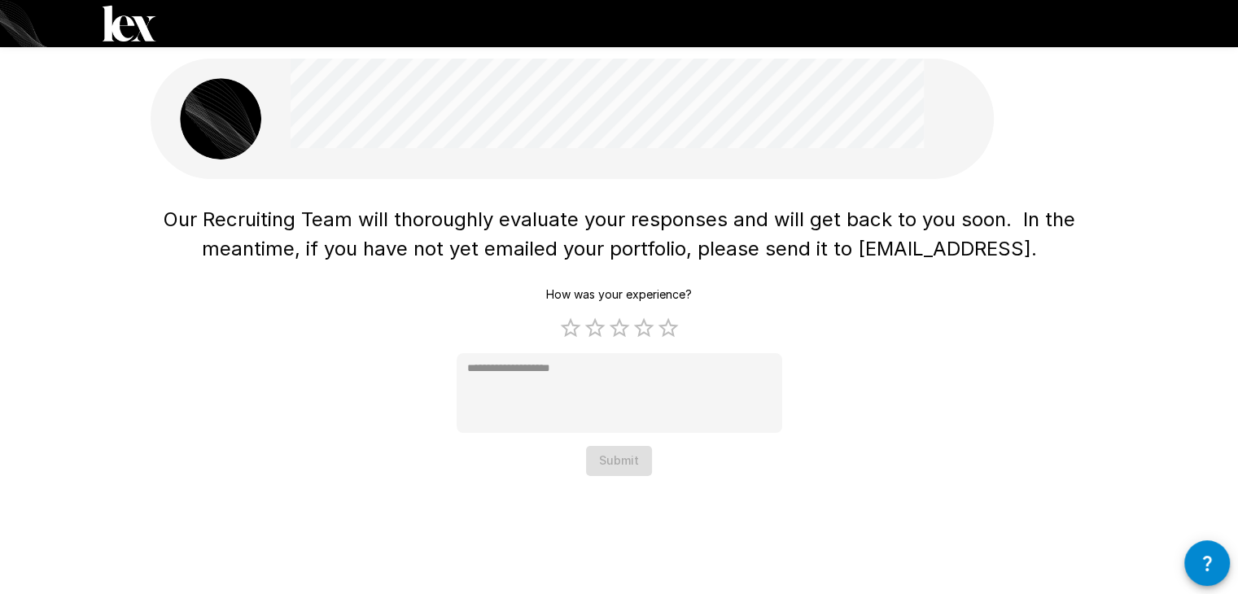
type textarea "*"
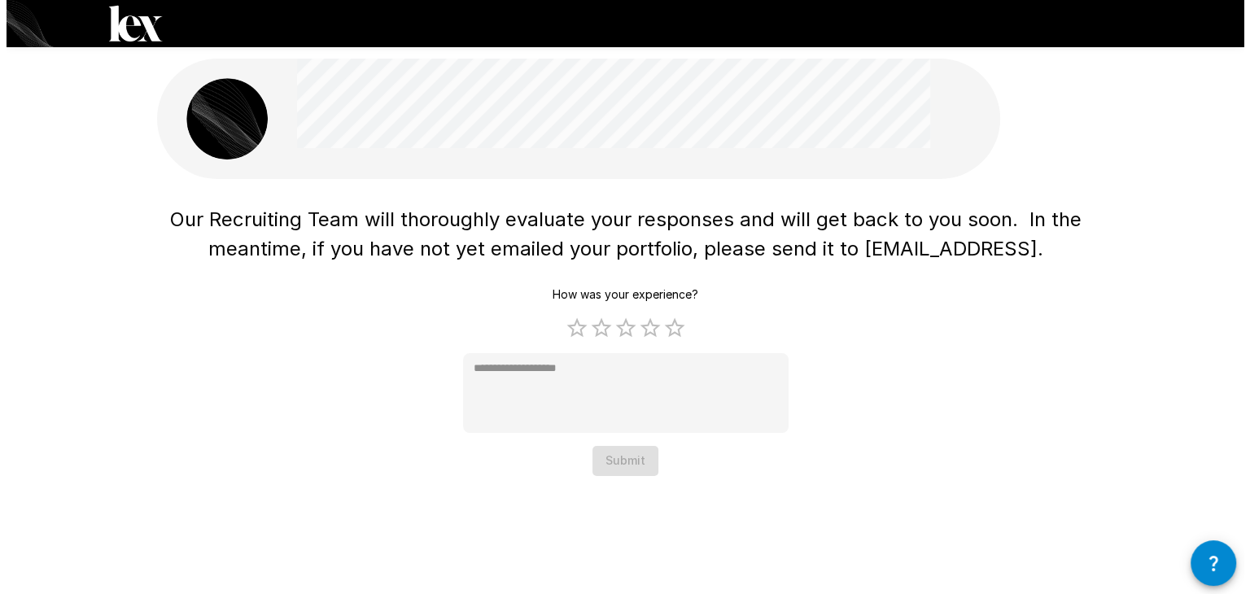
scroll to position [0, 0]
drag, startPoint x: 1249, startPoint y: 371, endPoint x: 1249, endPoint y: 332, distance: 39.1
click at [1249, 332] on div "Our Recruiting Team will thoroughly evaluate your responses and will get back t…" at bounding box center [625, 256] width 1250 height 512
